Goal: Information Seeking & Learning: Find specific fact

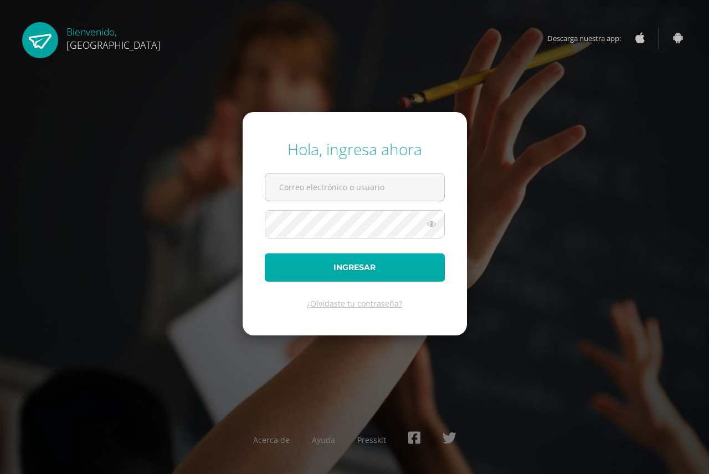
type input "[EMAIL_ADDRESS][DOMAIN_NAME]"
click at [353, 259] on button "Ingresar" at bounding box center [355, 267] width 180 height 28
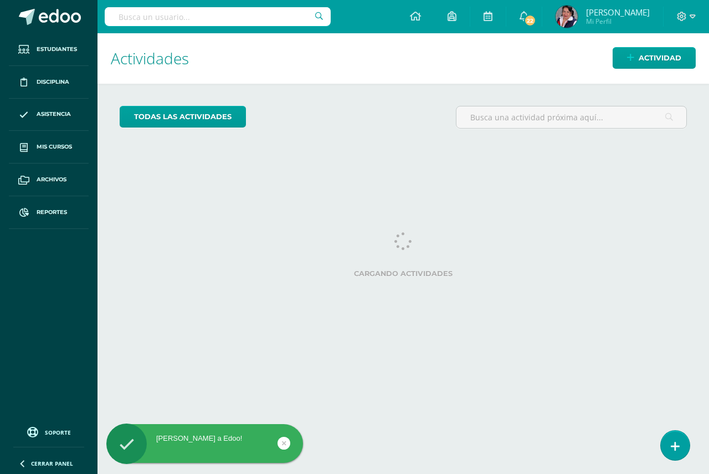
click at [120, 13] on input "text" at bounding box center [218, 16] width 226 height 19
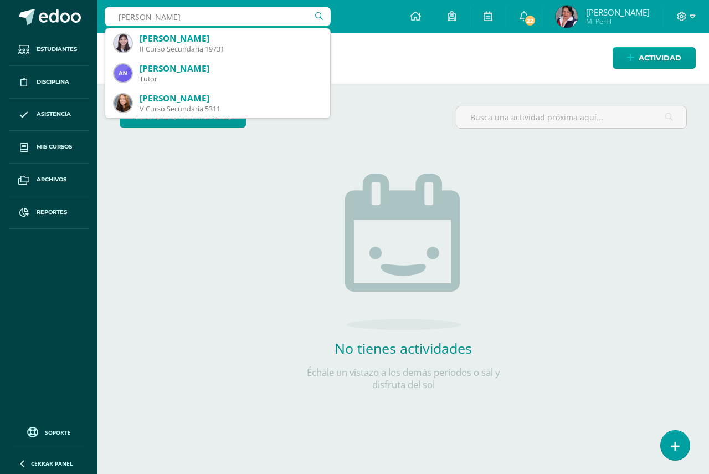
type input "daniela ruano"
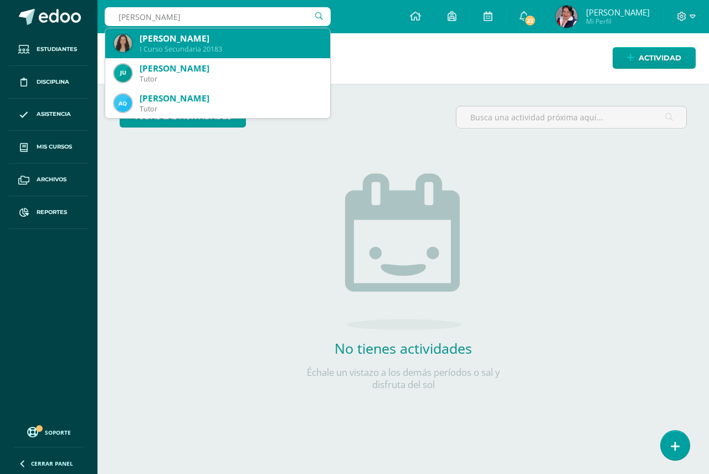
click at [197, 41] on div "Daniella Ruano Garzaro" at bounding box center [231, 39] width 182 height 12
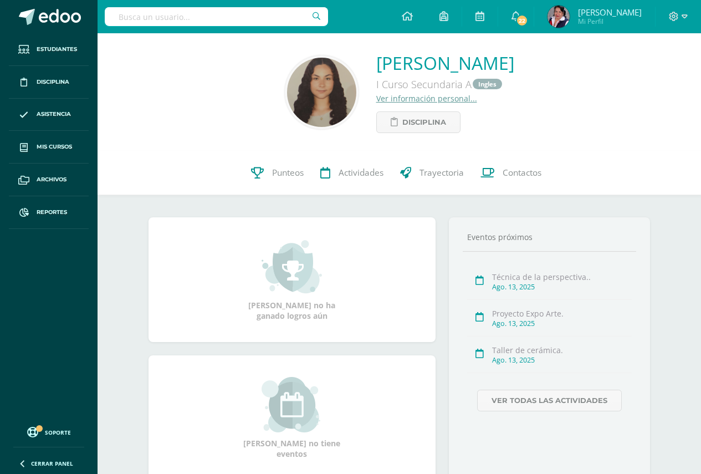
click at [386, 98] on link "Ver información personal..." at bounding box center [426, 98] width 101 height 11
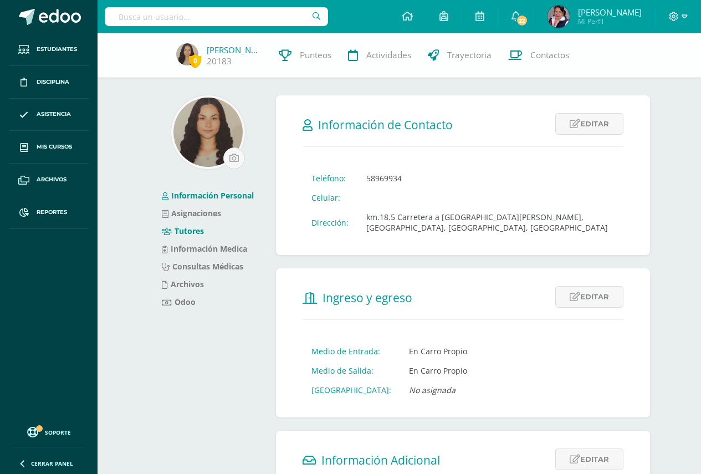
click at [182, 234] on link "Tutores" at bounding box center [183, 231] width 42 height 11
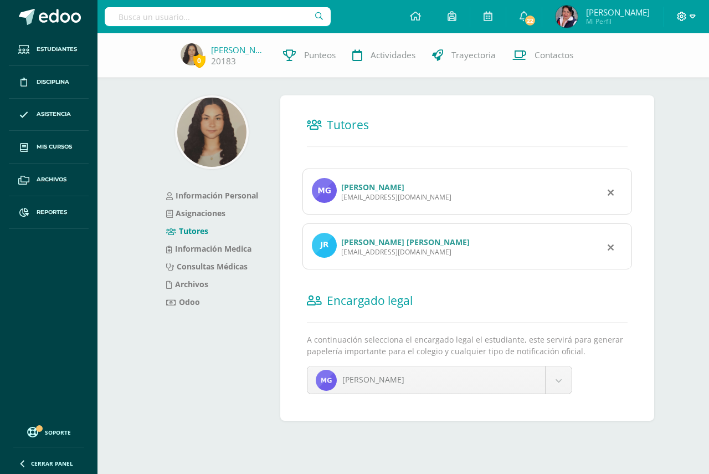
click at [681, 17] on icon at bounding box center [682, 16] width 9 height 9
click at [654, 78] on span "Cerrar sesión" at bounding box center [659, 75] width 50 height 11
